Goal: Navigation & Orientation: Find specific page/section

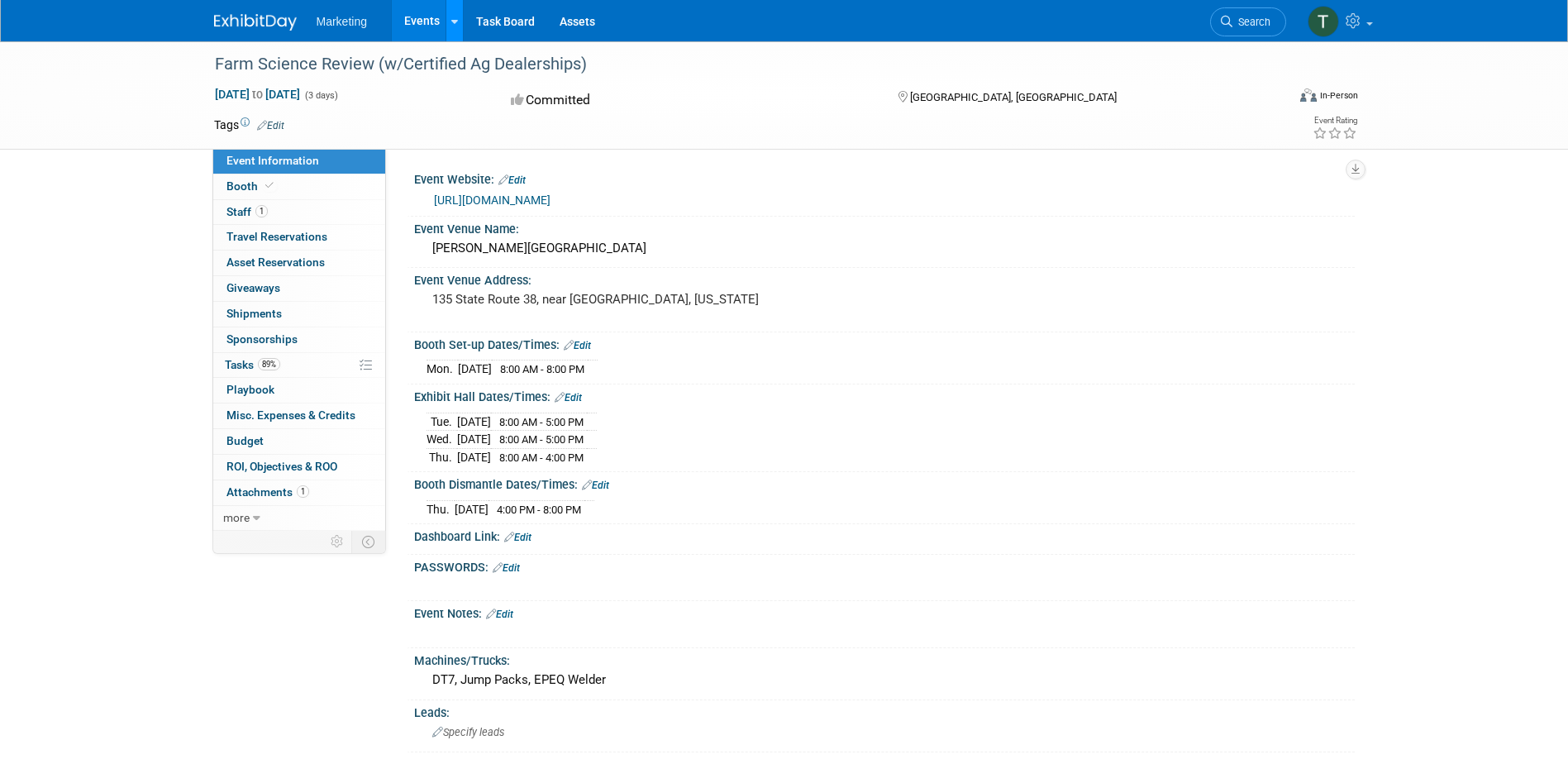
click at [459, 17] on link at bounding box center [454, 21] width 17 height 42
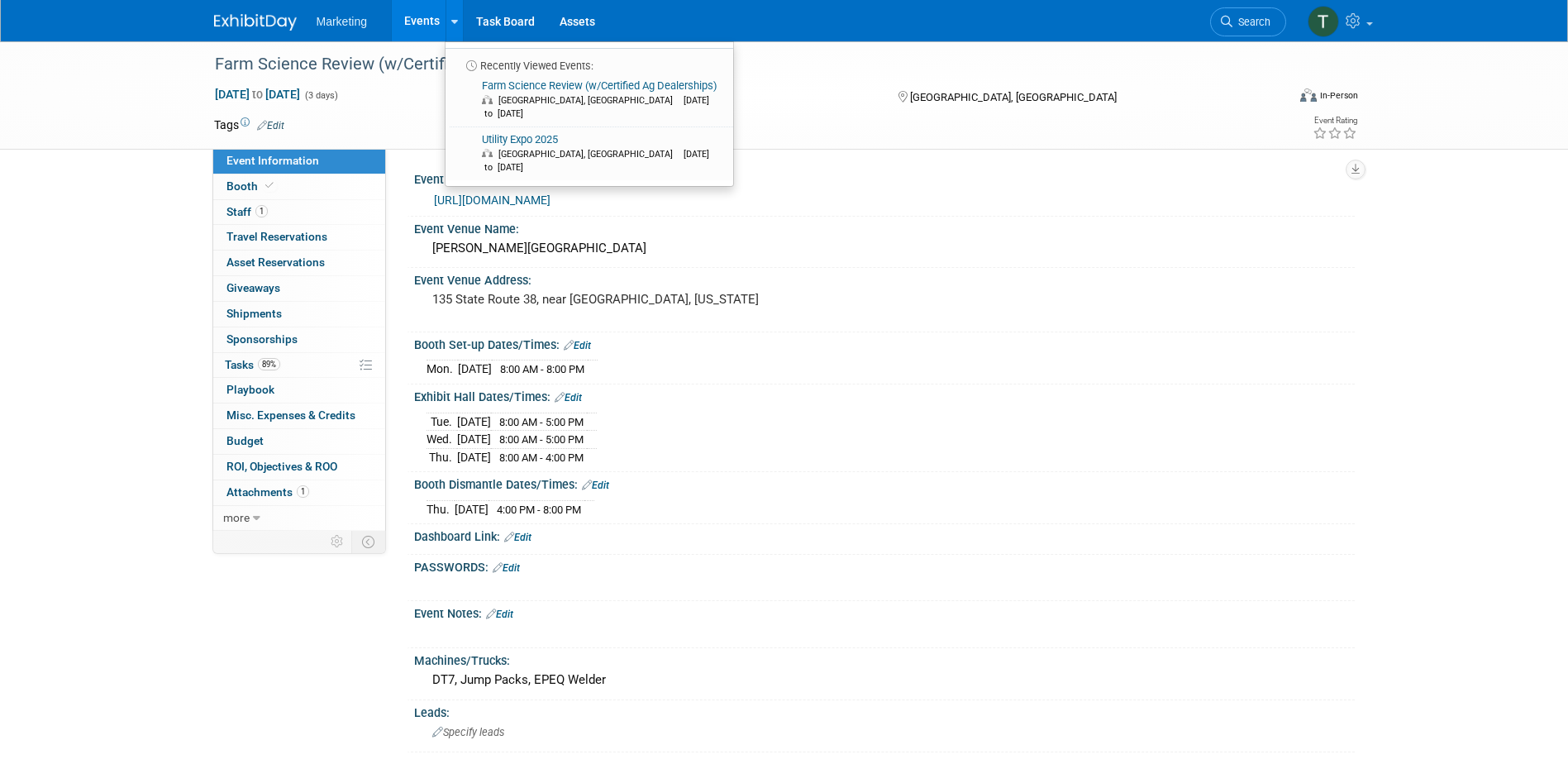
click at [427, 18] on link "Events" at bounding box center [421, 21] width 60 height 42
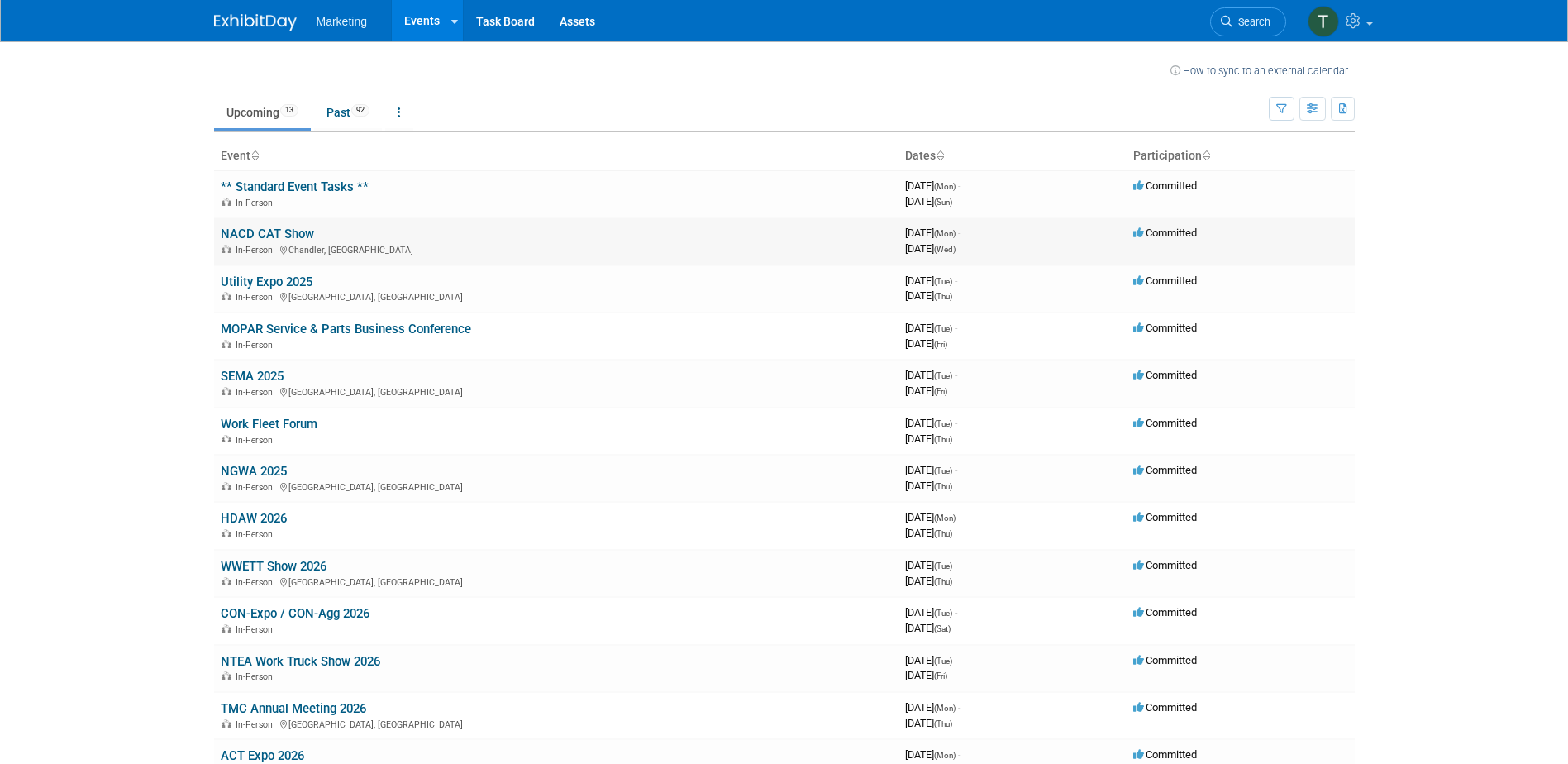
click at [264, 237] on link "NACD CAT Show" at bounding box center [267, 233] width 93 height 15
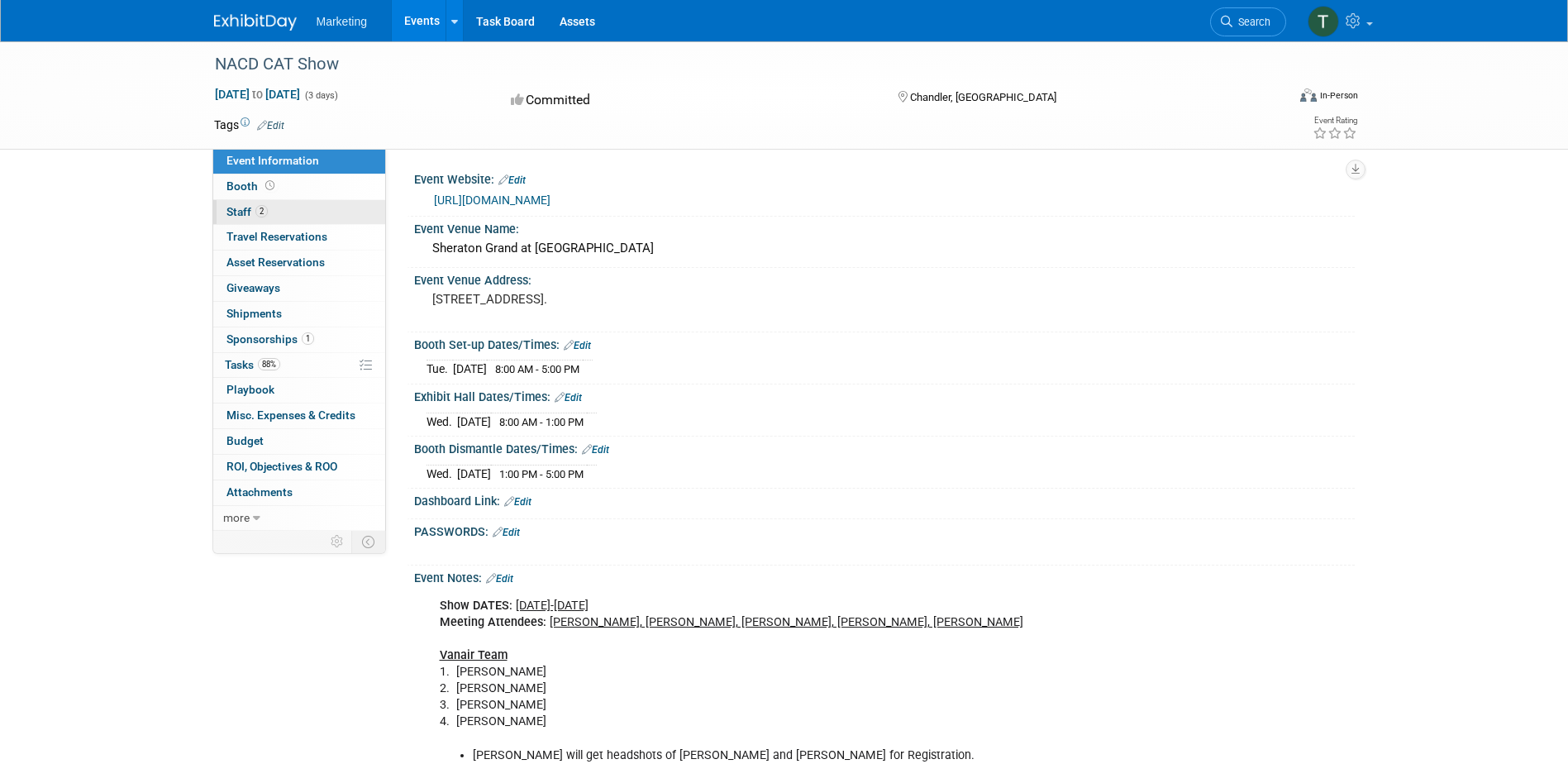
click at [245, 214] on span "Staff 2" at bounding box center [247, 211] width 42 height 13
